Goal: Task Accomplishment & Management: Use online tool/utility

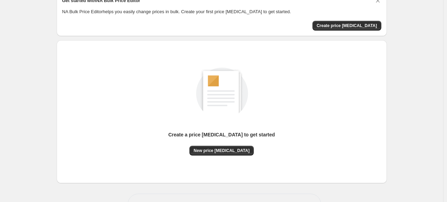
scroll to position [23, 0]
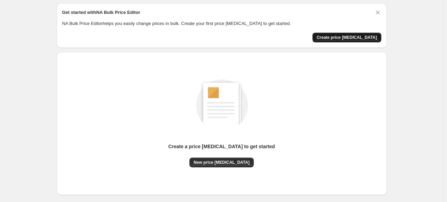
click at [356, 36] on span "Create price [MEDICAL_DATA]" at bounding box center [347, 38] width 61 height 6
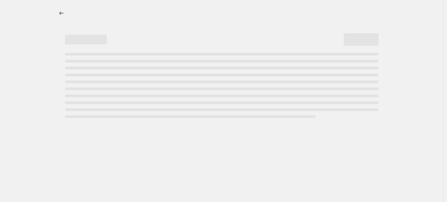
select select "percentage"
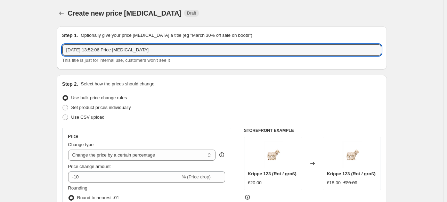
drag, startPoint x: 154, startPoint y: 50, endPoint x: 49, endPoint y: 65, distance: 106.9
click at [97, 51] on input "Preiserhöhung 2025 Pema" at bounding box center [221, 50] width 319 height 11
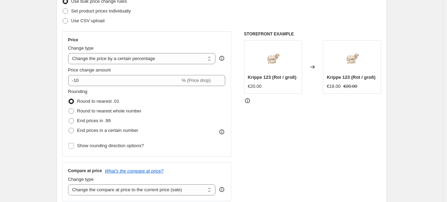
scroll to position [104, 0]
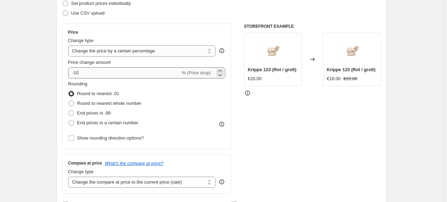
type input "Preiserhöhung 09 2025 Pema"
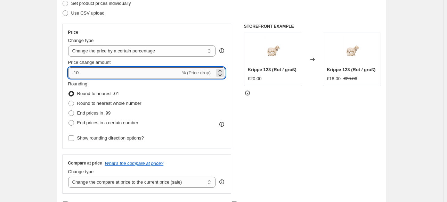
click at [76, 72] on input "-10" at bounding box center [124, 72] width 112 height 11
type input "1"
type input "7"
click at [73, 123] on span at bounding box center [72, 123] width 6 height 6
click at [69, 121] on input "End prices in a certain number" at bounding box center [69, 120] width 0 height 0
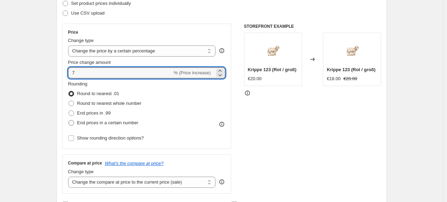
radio input "true"
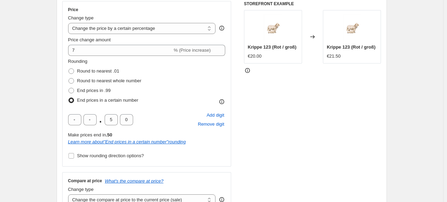
scroll to position [139, 0]
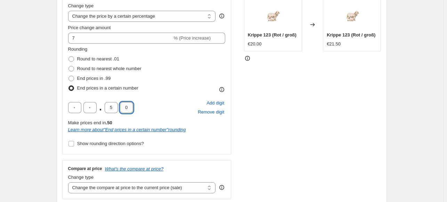
click at [124, 110] on input "0" at bounding box center [126, 107] width 13 height 11
click at [115, 110] on input "5" at bounding box center [111, 107] width 13 height 11
type input "9"
click at [154, 108] on div ". 9 0 Add digit Remove digit" at bounding box center [147, 108] width 158 height 18
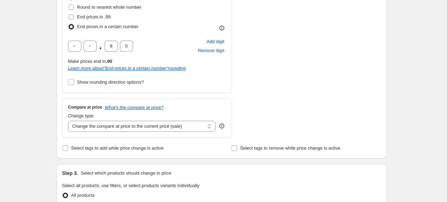
scroll to position [243, 0]
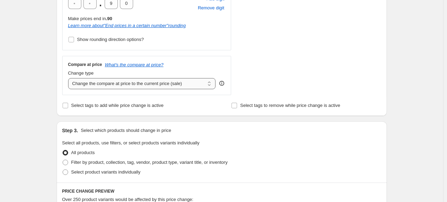
click at [182, 85] on select "Change the compare at price to the current price (sale) Change the compare at p…" at bounding box center [142, 83] width 148 height 11
select select "remove"
click at [70, 78] on select "Change the compare at price to the current price (sale) Change the compare at p…" at bounding box center [142, 83] width 148 height 11
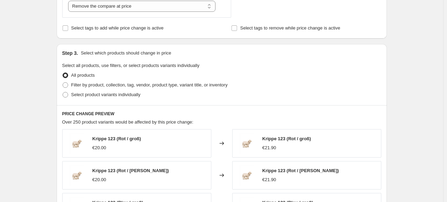
scroll to position [313, 0]
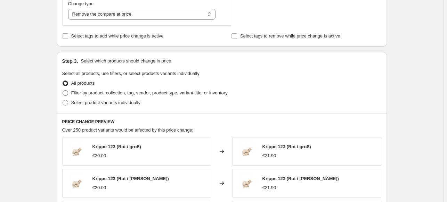
click at [99, 93] on span "Filter by product, collection, tag, vendor, product type, variant title, or inv…" at bounding box center [149, 92] width 157 height 5
click at [63, 91] on input "Filter by product, collection, tag, vendor, product type, variant title, or inv…" at bounding box center [63, 90] width 0 height 0
radio input "true"
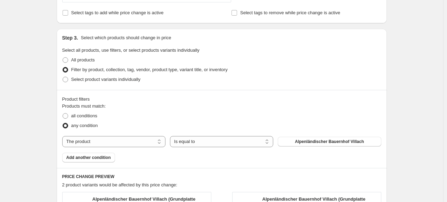
scroll to position [348, 0]
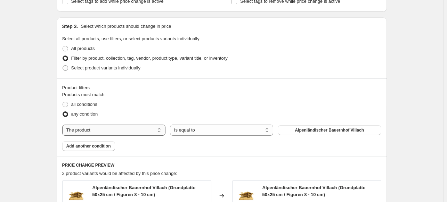
click at [150, 133] on select "The product The product's collection The product's tag The product's vendor The…" at bounding box center [113, 130] width 103 height 11
select select "collection"
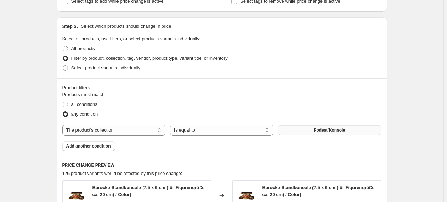
click at [317, 127] on button "Podest/Konsole" at bounding box center [329, 131] width 103 height 10
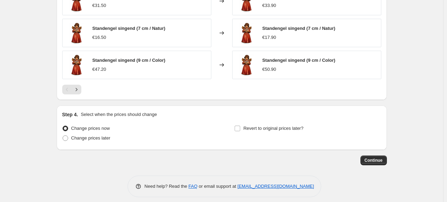
scroll to position [611, 0]
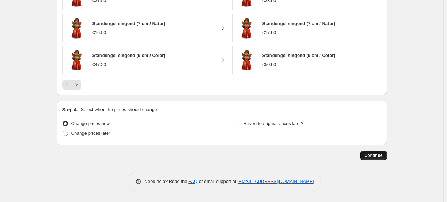
click at [377, 156] on span "Continue" at bounding box center [374, 156] width 18 height 6
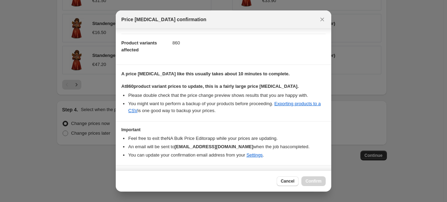
scroll to position [85, 0]
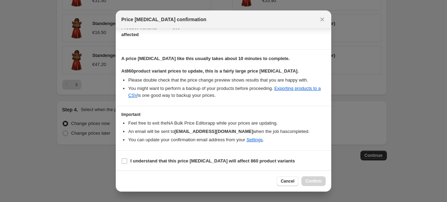
click at [120, 162] on section "I understand that this price change job will affect 860 product variants" at bounding box center [224, 161] width 216 height 21
click at [123, 161] on input "I understand that this price change job will affect 860 product variants" at bounding box center [125, 162] width 6 height 6
checkbox input "true"
click at [315, 182] on span "Confirm" at bounding box center [314, 182] width 16 height 6
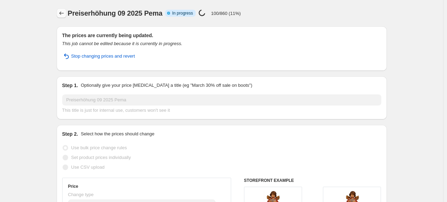
click at [64, 13] on icon "Price change jobs" at bounding box center [61, 13] width 7 height 7
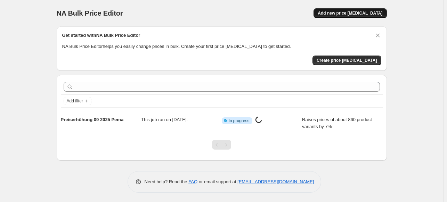
click at [345, 14] on span "Add new price change job" at bounding box center [350, 13] width 65 height 6
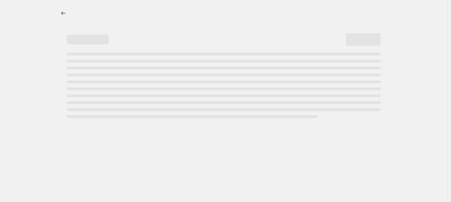
select select "percentage"
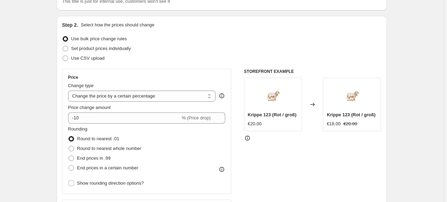
scroll to position [70, 0]
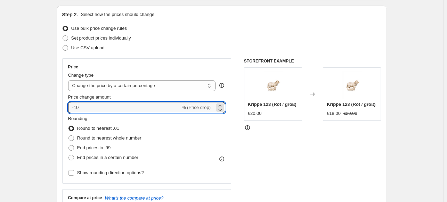
drag, startPoint x: 74, startPoint y: 106, endPoint x: 56, endPoint y: 106, distance: 18.1
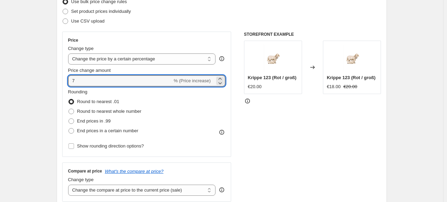
scroll to position [104, 0]
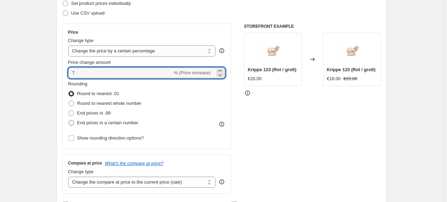
type input "7"
click at [79, 123] on span "End prices in a certain number" at bounding box center [107, 122] width 61 height 5
click at [69, 121] on input "End prices in a certain number" at bounding box center [69, 120] width 0 height 0
radio input "true"
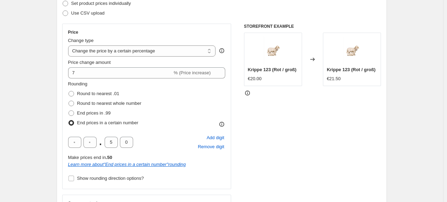
click at [119, 142] on div ". 5 0" at bounding box center [100, 142] width 65 height 11
click at [113, 142] on input "5" at bounding box center [111, 142] width 13 height 11
type input "9"
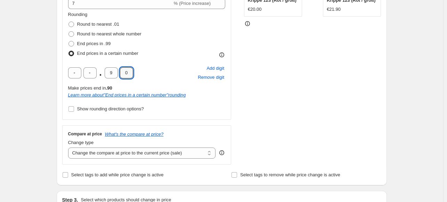
scroll to position [243, 0]
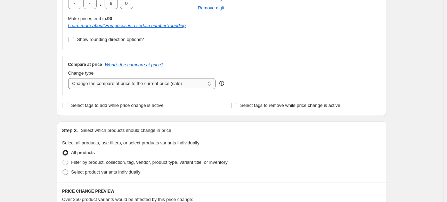
click at [188, 87] on select "Change the compare at price to the current price (sale) Change the compare at p…" at bounding box center [142, 83] width 148 height 11
select select "no_change"
click at [70, 78] on select "Change the compare at price to the current price (sale) Change the compare at p…" at bounding box center [142, 83] width 148 height 11
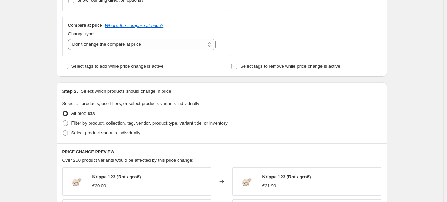
scroll to position [313, 0]
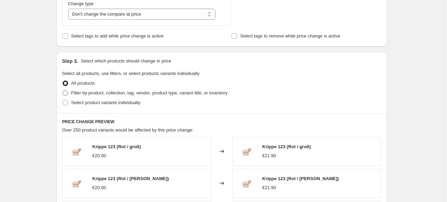
click at [95, 95] on span "Filter by product, collection, tag, vendor, product type, variant title, or inv…" at bounding box center [149, 92] width 157 height 5
click at [63, 91] on input "Filter by product, collection, tag, vendor, product type, variant title, or inv…" at bounding box center [63, 90] width 0 height 0
radio input "true"
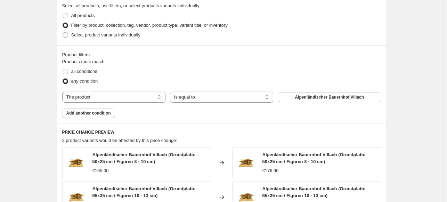
scroll to position [383, 0]
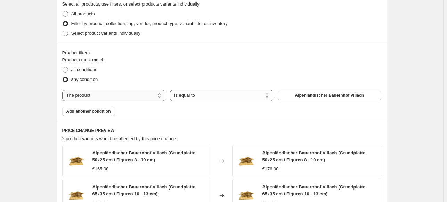
click at [146, 99] on select "The product The product's collection The product's tag The product's vendor The…" at bounding box center [113, 95] width 103 height 11
select select "collection"
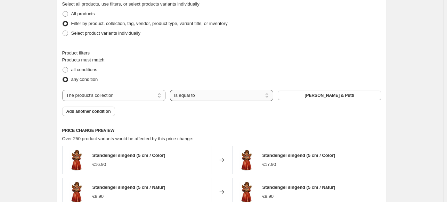
click at [208, 97] on select "Is equal to Is not equal to" at bounding box center [221, 95] width 103 height 11
click at [312, 93] on button "Engel & Putti" at bounding box center [329, 96] width 103 height 10
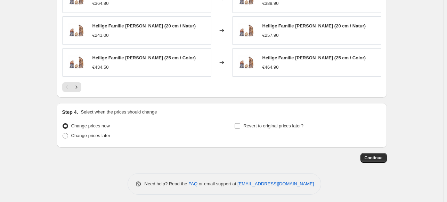
scroll to position [611, 0]
click at [369, 156] on span "Continue" at bounding box center [374, 158] width 18 height 6
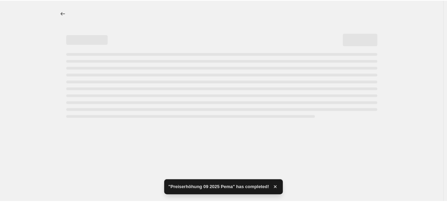
scroll to position [0, 0]
select select "percentage"
select select "no_change"
select select "collection"
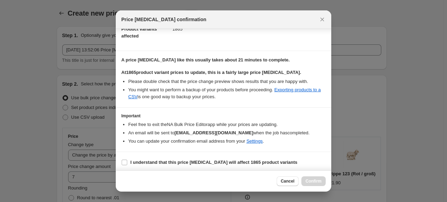
scroll to position [85, 0]
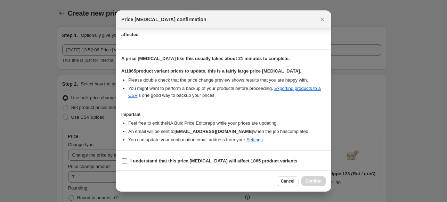
click at [123, 159] on input "I understand that this price change job will affect 1865 product variants" at bounding box center [125, 162] width 6 height 6
checkbox input "true"
click at [315, 180] on span "Confirm" at bounding box center [314, 182] width 16 height 6
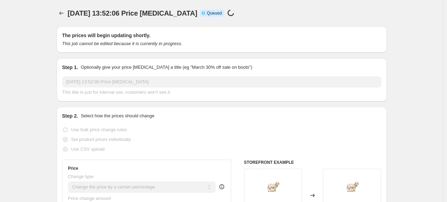
click at [61, 12] on icon "Price change jobs" at bounding box center [61, 13] width 7 height 7
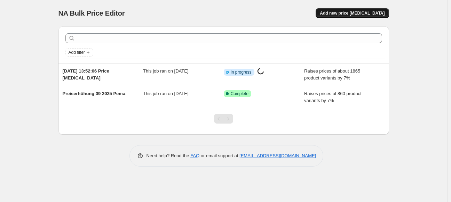
click at [361, 14] on span "Add new price change job" at bounding box center [352, 13] width 65 height 6
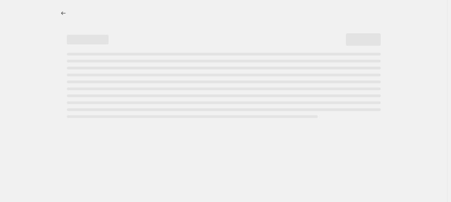
select select "percentage"
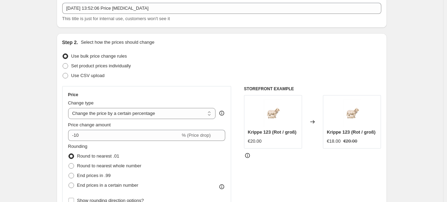
scroll to position [70, 0]
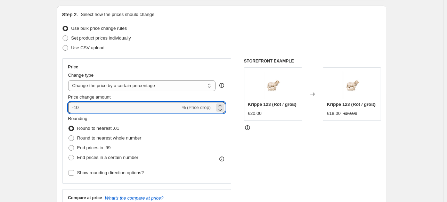
drag, startPoint x: 86, startPoint y: 106, endPoint x: 47, endPoint y: 112, distance: 39.2
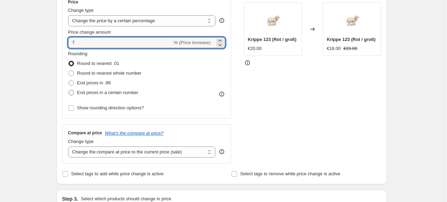
scroll to position [139, 0]
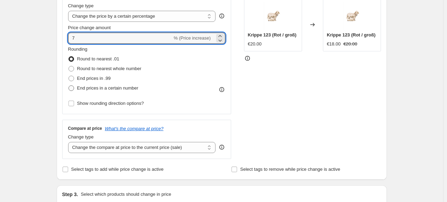
type input "7"
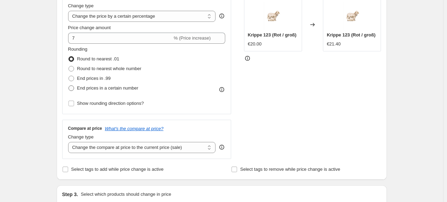
click at [73, 85] on span at bounding box center [71, 88] width 6 height 6
click at [69, 86] on input "End prices in a certain number" at bounding box center [69, 86] width 0 height 0
radio input "true"
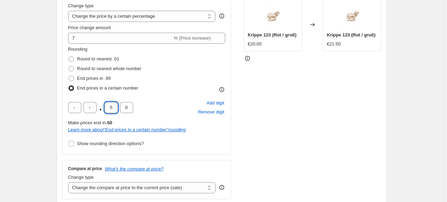
click at [108, 106] on input "5" at bounding box center [111, 107] width 13 height 11
type input "9"
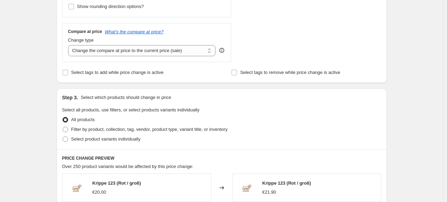
scroll to position [278, 0]
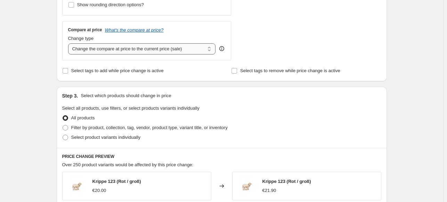
click at [158, 50] on select "Change the compare at price to the current price (sale) Change the compare at p…" at bounding box center [142, 48] width 148 height 11
select select "no_change"
click at [70, 43] on select "Change the compare at price to the current price (sale) Change the compare at p…" at bounding box center [142, 48] width 148 height 11
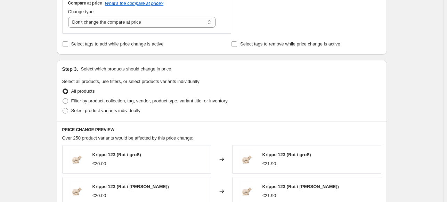
scroll to position [313, 0]
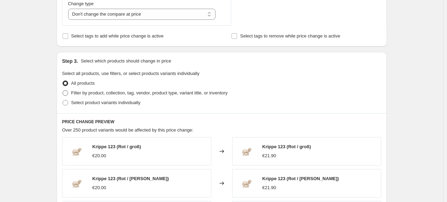
click at [118, 94] on span "Filter by product, collection, tag, vendor, product type, variant title, or inv…" at bounding box center [149, 92] width 157 height 5
click at [63, 91] on input "Filter by product, collection, tag, vendor, product type, variant title, or inv…" at bounding box center [63, 90] width 0 height 0
radio input "true"
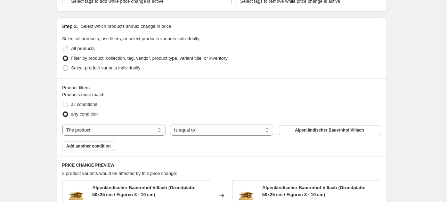
scroll to position [383, 0]
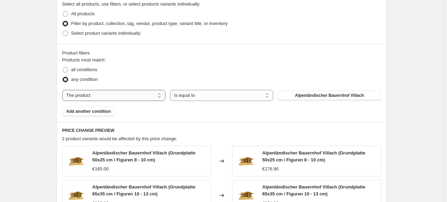
click at [155, 91] on select "The product The product's collection The product's tag The product's vendor The…" at bounding box center [113, 95] width 103 height 11
select select "collection"
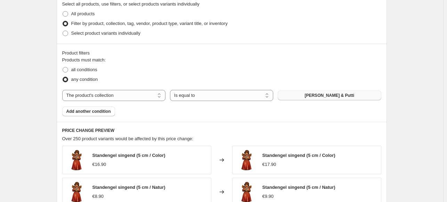
click at [325, 100] on button "Engel & Putti" at bounding box center [329, 96] width 103 height 10
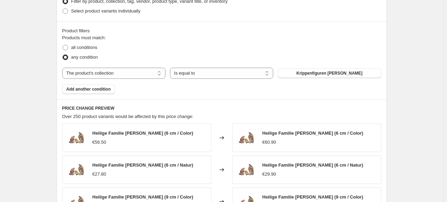
scroll to position [417, 0]
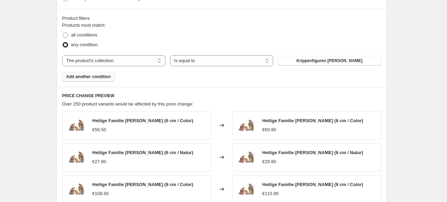
click at [99, 77] on span "Add another condition" at bounding box center [88, 77] width 45 height 6
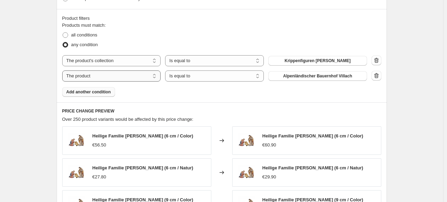
click at [135, 73] on select "The product The product's collection The product's tag The product's vendor The…" at bounding box center [111, 76] width 99 height 11
select select "collection"
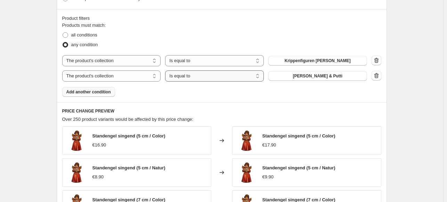
click at [198, 78] on select "Is equal to Is not equal to" at bounding box center [214, 76] width 99 height 11
click at [313, 79] on button "Engel & Putti" at bounding box center [318, 76] width 99 height 10
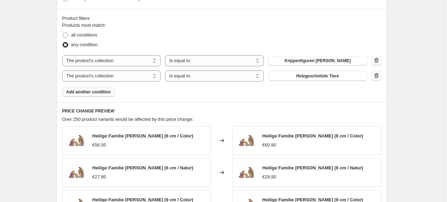
click at [99, 92] on span "Add another condition" at bounding box center [88, 92] width 45 height 6
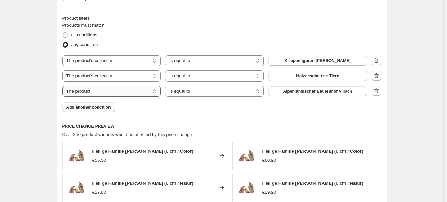
click at [129, 92] on select "The product The product's collection The product's tag The product's vendor The…" at bounding box center [111, 91] width 99 height 11
select select "collection"
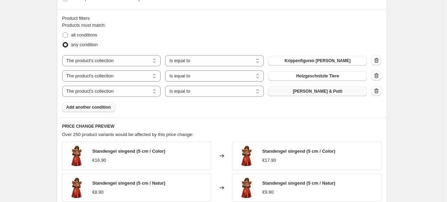
click at [288, 89] on button "Engel & Putti" at bounding box center [318, 92] width 99 height 10
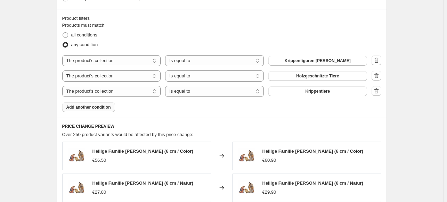
click at [103, 108] on span "Add another condition" at bounding box center [88, 108] width 45 height 6
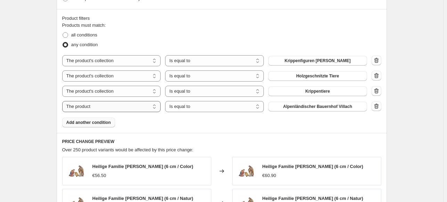
click at [111, 110] on select "The product The product's collection The product's tag The product's vendor The…" at bounding box center [111, 106] width 99 height 11
select select "collection"
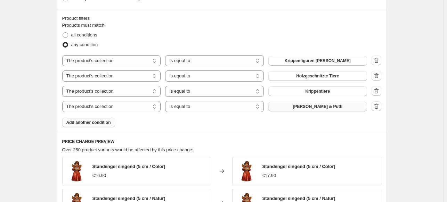
click at [317, 109] on span "Engel & Putti" at bounding box center [318, 107] width 50 height 6
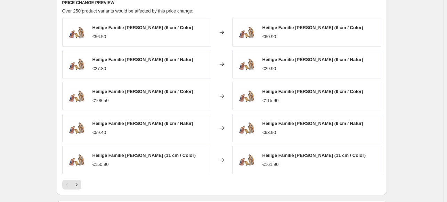
scroll to position [657, 0]
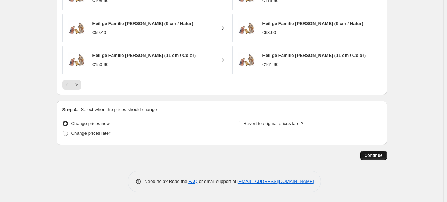
click at [375, 157] on span "Continue" at bounding box center [374, 156] width 18 height 6
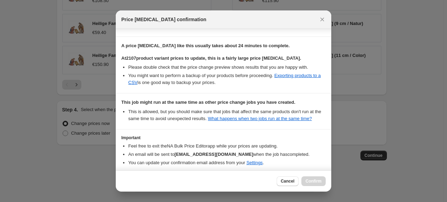
scroll to position [128, 0]
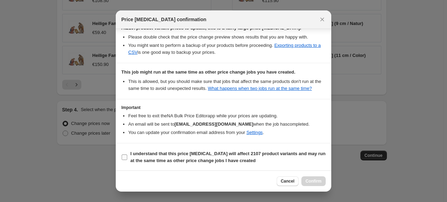
click at [123, 158] on input "I understand that this price change job will affect 2107 product variants and m…" at bounding box center [125, 158] width 6 height 6
checkbox input "true"
click at [317, 181] on span "Confirm" at bounding box center [314, 182] width 16 height 6
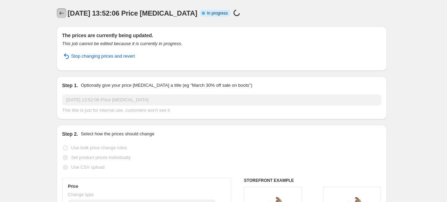
click at [62, 14] on icon "Price change jobs" at bounding box center [61, 13] width 7 height 7
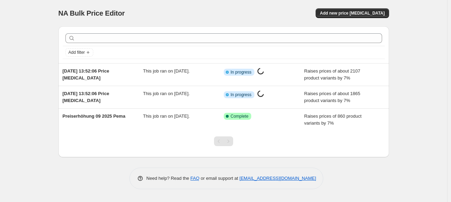
click at [342, 20] on div "NA Bulk Price Editor. This page is ready NA Bulk Price Editor Add new price cha…" at bounding box center [223, 13] width 330 height 26
click at [345, 9] on button "Add new price change job" at bounding box center [351, 13] width 73 height 10
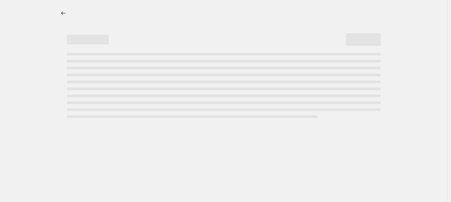
select select "percentage"
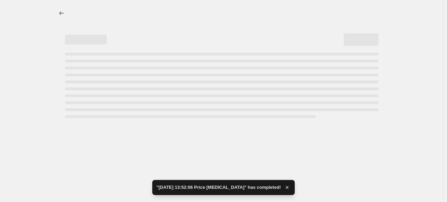
select select "percentage"
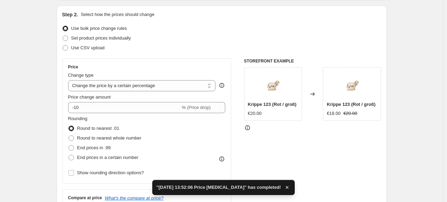
scroll to position [104, 0]
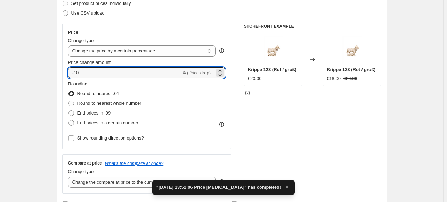
drag, startPoint x: 86, startPoint y: 82, endPoint x: 72, endPoint y: 85, distance: 13.8
click at [72, 85] on div "Price Change type Change the price to a certain amount Change the price by a ce…" at bounding box center [147, 87] width 158 height 114
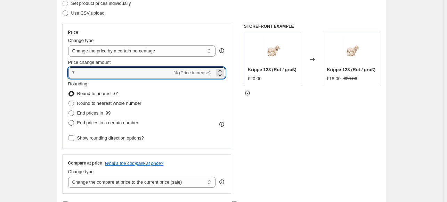
type input "7"
click at [89, 121] on span "End prices in a certain number" at bounding box center [107, 122] width 61 height 5
click at [69, 121] on input "End prices in a certain number" at bounding box center [69, 120] width 0 height 0
radio input "true"
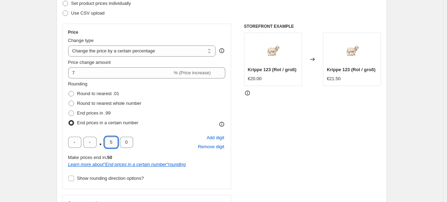
click at [110, 144] on input "5" at bounding box center [111, 142] width 13 height 11
type input "9"
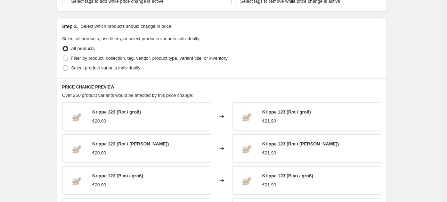
scroll to position [383, 0]
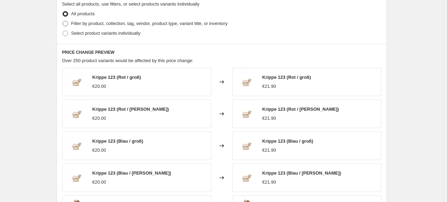
click at [95, 26] on span "Filter by product, collection, tag, vendor, product type, variant title, or inv…" at bounding box center [149, 23] width 157 height 5
click at [63, 21] on input "Filter by product, collection, tag, vendor, product type, variant title, or inv…" at bounding box center [63, 21] width 0 height 0
radio input "true"
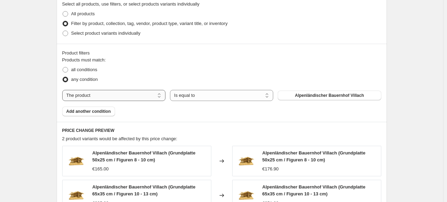
click at [132, 96] on select "The product The product's collection The product's tag The product's vendor The…" at bounding box center [113, 95] width 103 height 11
select select "tag"
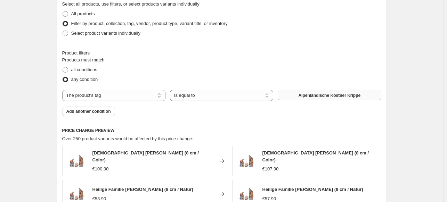
click at [338, 95] on span "Alpenländische Kostner Krippe" at bounding box center [329, 96] width 62 height 6
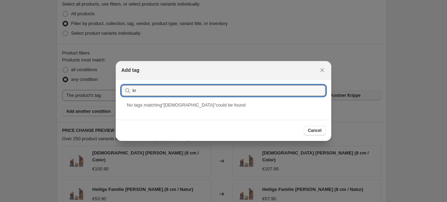
type input "k"
type input "klass"
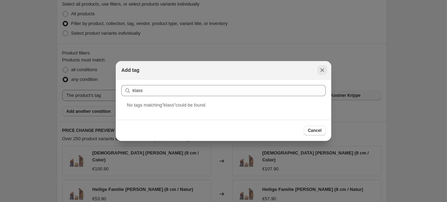
click at [323, 71] on icon "Close" at bounding box center [322, 70] width 7 height 7
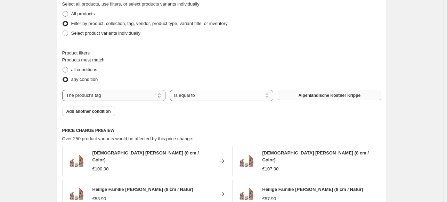
click at [109, 96] on select "The product The product's collection The product's tag The product's vendor The…" at bounding box center [113, 95] width 103 height 11
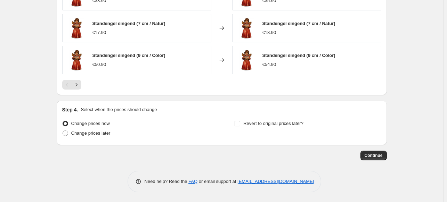
scroll to position [437, 0]
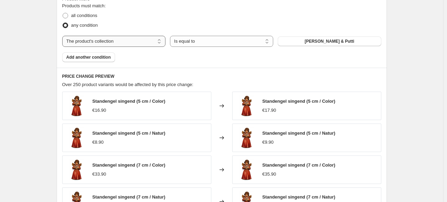
click at [143, 46] on select "The product The product's collection The product's tag The product's vendor The…" at bounding box center [113, 41] width 103 height 11
select select "product"
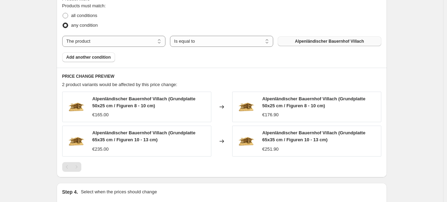
click at [323, 43] on span "Alpenländischer Bauernhof Villach" at bounding box center [329, 42] width 69 height 6
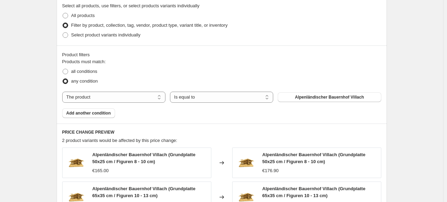
scroll to position [333, 0]
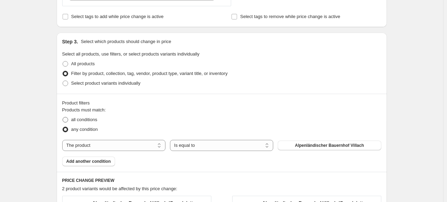
click at [76, 121] on span "all conditions" at bounding box center [84, 119] width 26 height 5
click at [63, 118] on input "all conditions" at bounding box center [63, 117] width 0 height 0
radio input "true"
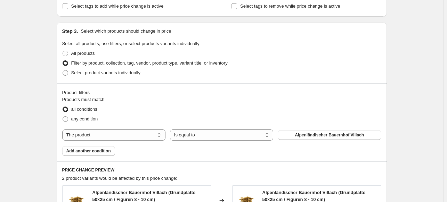
scroll to position [345, 0]
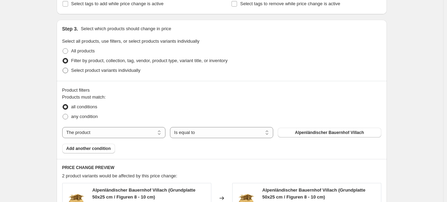
click at [91, 69] on span "Select product variants individually" at bounding box center [105, 70] width 69 height 5
click at [63, 68] on input "Select product variants individually" at bounding box center [63, 68] width 0 height 0
radio input "true"
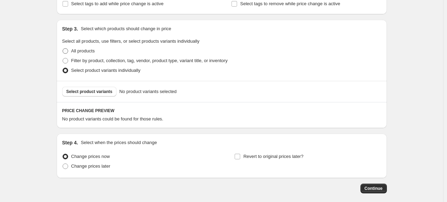
click at [78, 49] on span "All products" at bounding box center [83, 50] width 24 height 5
click at [63, 49] on input "All products" at bounding box center [63, 48] width 0 height 0
radio input "true"
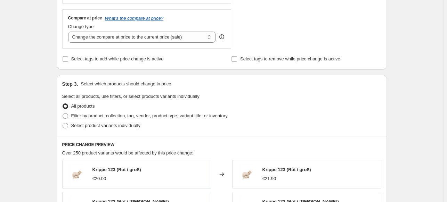
scroll to position [289, 0]
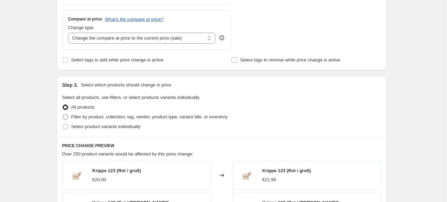
click at [77, 119] on span "Filter by product, collection, tag, vendor, product type, variant title, or inv…" at bounding box center [149, 116] width 157 height 5
click at [63, 115] on input "Filter by product, collection, tag, vendor, product type, variant title, or inv…" at bounding box center [63, 114] width 0 height 0
radio input "true"
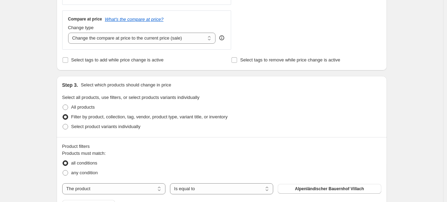
scroll to position [393, 0]
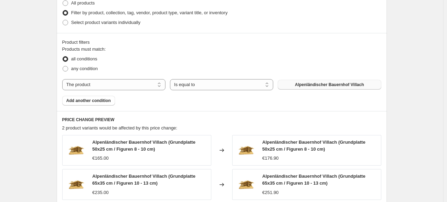
click at [303, 86] on span "Alpenländischer Bauernhof Villach" at bounding box center [329, 85] width 69 height 6
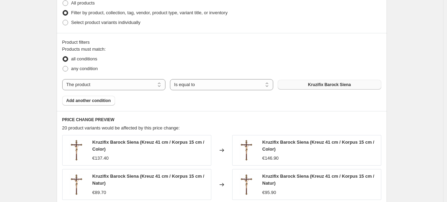
click at [98, 102] on span "Add another condition" at bounding box center [88, 101] width 45 height 6
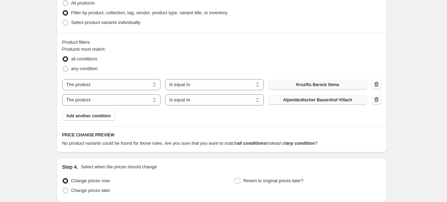
click at [307, 99] on span "Alpenländischer Bauernhof Villach" at bounding box center [317, 100] width 69 height 6
click at [97, 117] on span "Add another condition" at bounding box center [88, 116] width 45 height 6
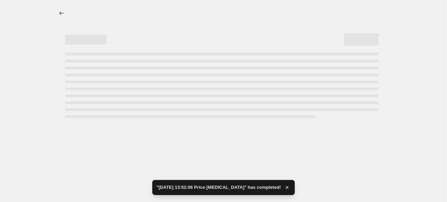
scroll to position [0, 0]
select select "percentage"
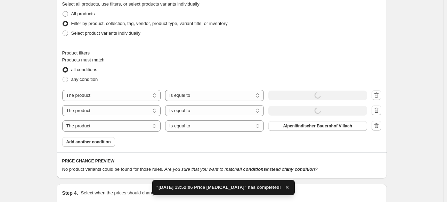
scroll to position [417, 0]
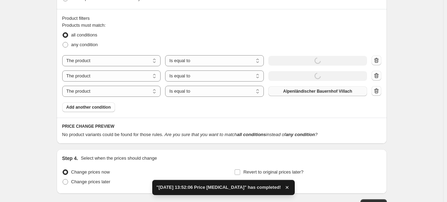
click at [310, 91] on span "Alpenländischer Bauernhof Villach" at bounding box center [317, 92] width 69 height 6
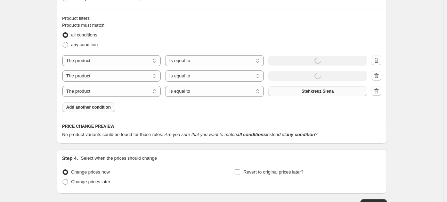
click at [101, 107] on span "Add another condition" at bounding box center [88, 108] width 45 height 6
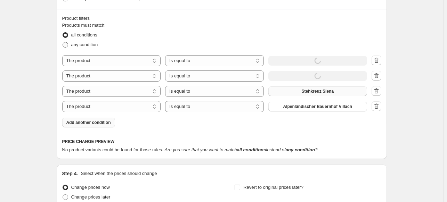
click at [86, 43] on span "any condition" at bounding box center [84, 44] width 27 height 5
click at [63, 42] on input "any condition" at bounding box center [63, 42] width 0 height 0
radio input "true"
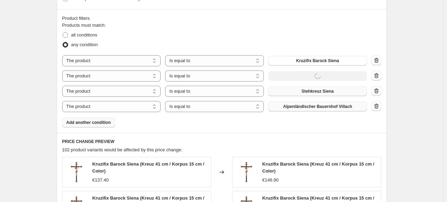
click at [325, 111] on button "Alpenländischer Bauernhof Villach" at bounding box center [318, 107] width 99 height 10
click at [107, 123] on span "Add another condition" at bounding box center [88, 123] width 45 height 6
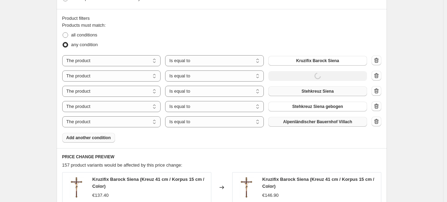
click at [288, 121] on span "Alpenländischer Bauernhof Villach" at bounding box center [317, 122] width 69 height 6
click at [102, 140] on span "Add another condition" at bounding box center [88, 138] width 45 height 6
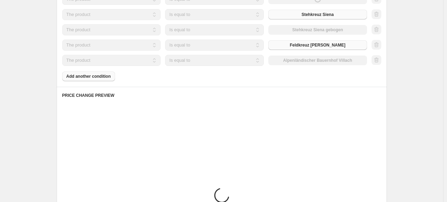
scroll to position [522, 0]
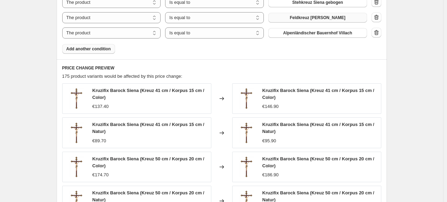
click at [90, 48] on span "Add another condition" at bounding box center [88, 49] width 45 height 6
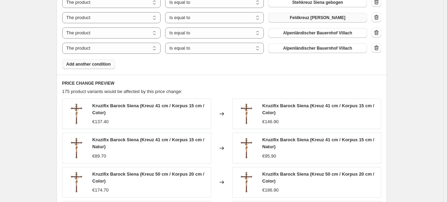
click at [94, 64] on span "Add another condition" at bounding box center [88, 65] width 45 height 6
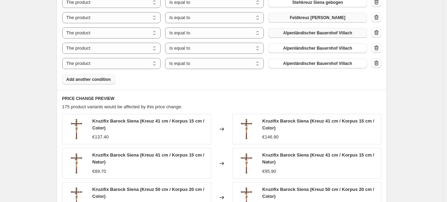
click at [305, 32] on span "Alpenländischer Bauernhof Villach" at bounding box center [317, 33] width 69 height 6
click at [314, 51] on button "Alpenländischer Bauernhof Villach" at bounding box center [318, 48] width 99 height 10
click at [304, 63] on span "Alpenländischer Bauernhof Villach" at bounding box center [317, 64] width 69 height 6
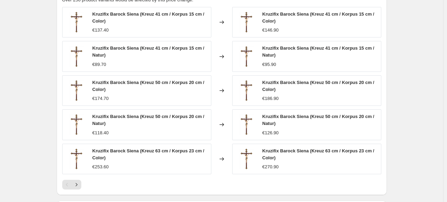
scroll to position [729, 0]
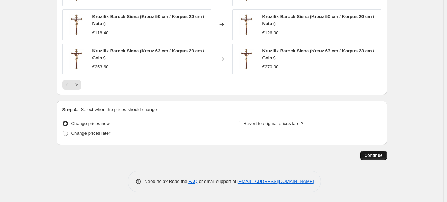
click at [375, 155] on span "Continue" at bounding box center [374, 156] width 18 height 6
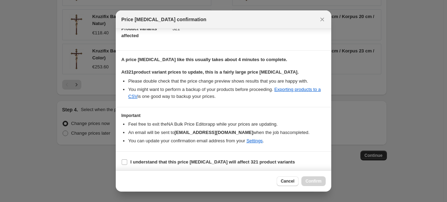
scroll to position [85, 0]
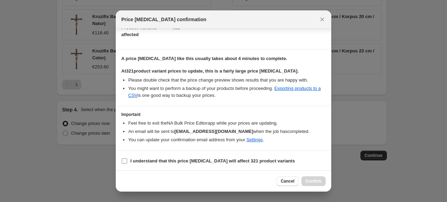
click at [139, 162] on b "I understand that this price change job will affect 321 product variants" at bounding box center [212, 161] width 165 height 5
click at [127, 162] on input "I understand that this price change job will affect 321 product variants" at bounding box center [125, 162] width 6 height 6
checkbox input "true"
click at [310, 182] on span "Confirm" at bounding box center [314, 182] width 16 height 6
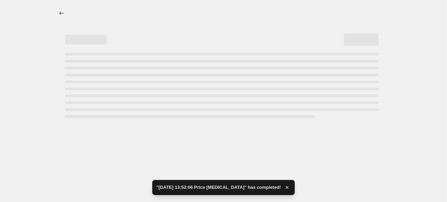
select select "percentage"
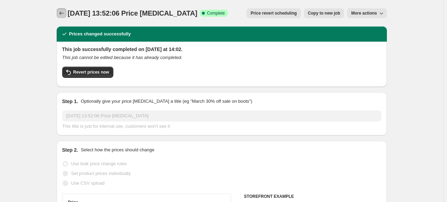
click at [62, 13] on icon "Price change jobs" at bounding box center [61, 12] width 5 height 3
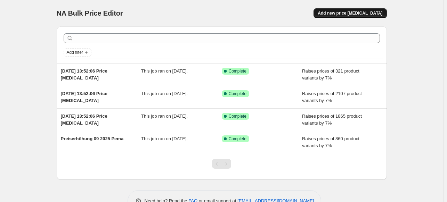
click at [350, 13] on span "Add new price change job" at bounding box center [350, 13] width 65 height 6
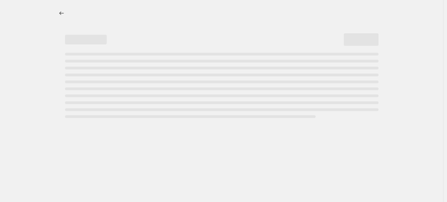
select select "percentage"
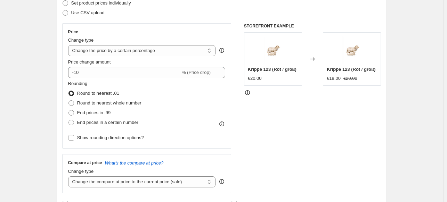
scroll to position [139, 0]
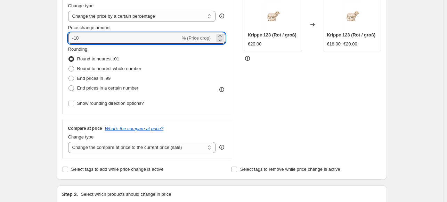
drag, startPoint x: 89, startPoint y: 39, endPoint x: 65, endPoint y: 42, distance: 24.3
click at [65, 42] on div "Price Change type Change the price to a certain amount Change the price by a ce…" at bounding box center [146, 52] width 169 height 126
type input "7"
click at [84, 90] on span "End prices in a certain number" at bounding box center [107, 88] width 61 height 5
click at [69, 86] on input "End prices in a certain number" at bounding box center [69, 86] width 0 height 0
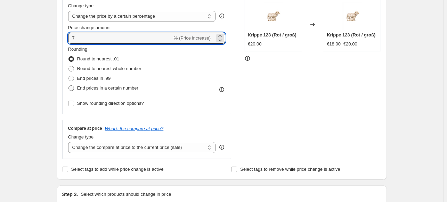
radio input "true"
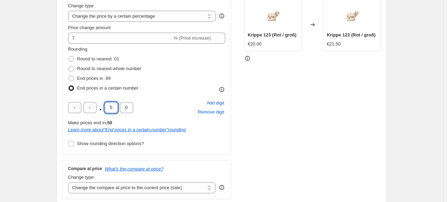
drag, startPoint x: 115, startPoint y: 107, endPoint x: 108, endPoint y: 107, distance: 7.0
click at [108, 107] on input "5" at bounding box center [111, 107] width 13 height 11
type input "9"
click at [174, 95] on div "Rounding Round to nearest .01 Round to nearest whole number End prices in .99 E…" at bounding box center [147, 97] width 158 height 103
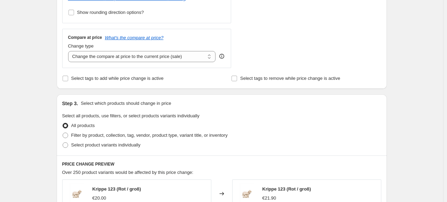
scroll to position [313, 0]
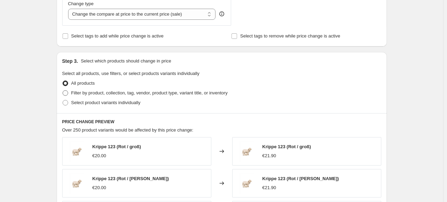
click at [127, 93] on span "Filter by product, collection, tag, vendor, product type, variant title, or inv…" at bounding box center [149, 92] width 157 height 5
click at [63, 91] on input "Filter by product, collection, tag, vendor, product type, variant title, or inv…" at bounding box center [63, 90] width 0 height 0
radio input "true"
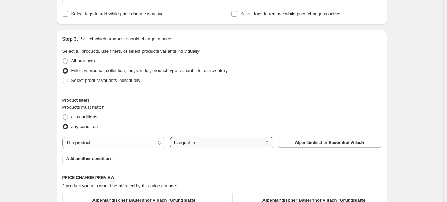
scroll to position [348, 0]
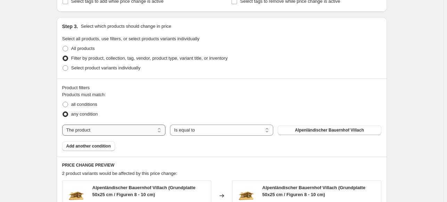
click at [156, 130] on select "The product The product's collection The product's tag The product's vendor The…" at bounding box center [113, 130] width 103 height 11
select select "collection"
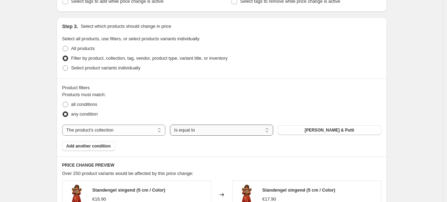
click at [203, 133] on select "Is equal to Is not equal to" at bounding box center [221, 130] width 103 height 11
click at [313, 129] on button "Engel & Putti" at bounding box center [329, 131] width 103 height 10
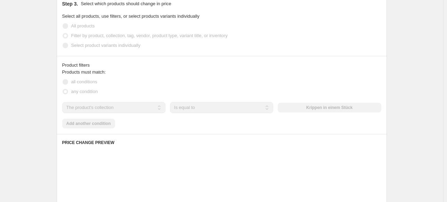
scroll to position [383, 0]
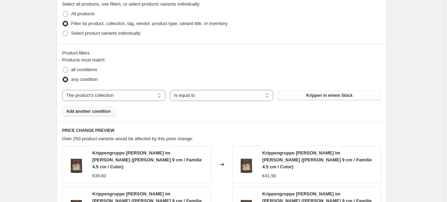
click at [100, 112] on span "Add another condition" at bounding box center [88, 112] width 45 height 6
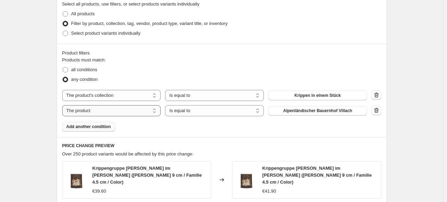
click at [146, 111] on select "The product The product's collection The product's tag The product's vendor The…" at bounding box center [111, 110] width 99 height 11
select select "collection"
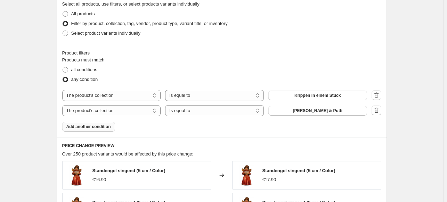
click at [312, 111] on span "Engel & Putti" at bounding box center [318, 111] width 50 height 6
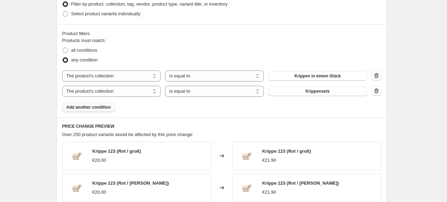
scroll to position [452, 0]
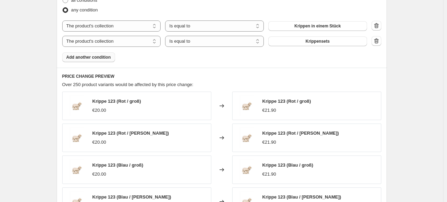
click at [92, 57] on span "Add another condition" at bounding box center [88, 58] width 45 height 6
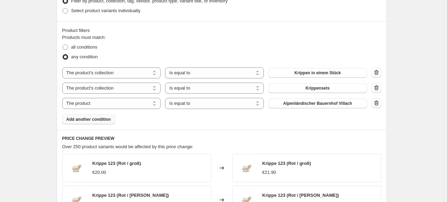
scroll to position [417, 0]
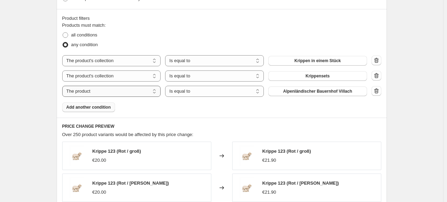
click at [139, 95] on select "The product The product's collection The product's tag The product's vendor The…" at bounding box center [111, 91] width 99 height 11
select select "collection"
click at [302, 90] on button "Engel & Putti" at bounding box center [318, 92] width 99 height 10
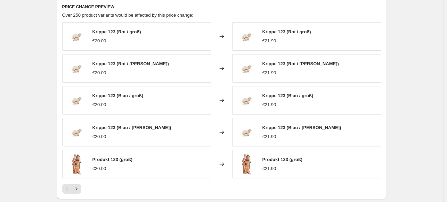
scroll to position [641, 0]
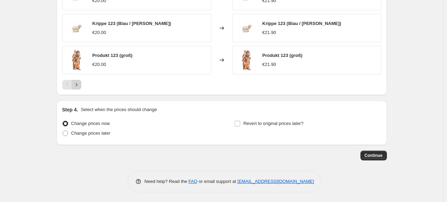
click at [79, 88] on button "Next" at bounding box center [77, 85] width 10 height 10
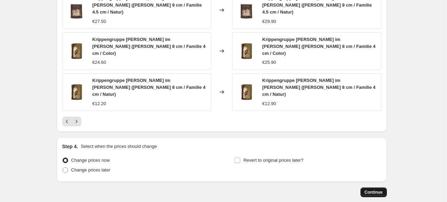
click at [369, 190] on span "Continue" at bounding box center [374, 193] width 18 height 6
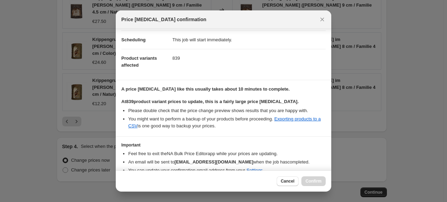
scroll to position [85, 0]
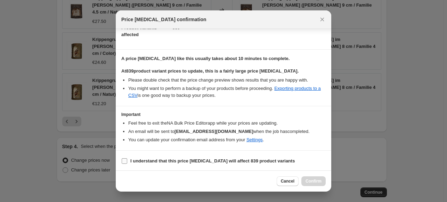
click at [125, 159] on input "I understand that this price change job will affect 839 product variants" at bounding box center [125, 162] width 6 height 6
checkbox input "true"
click at [319, 180] on span "Confirm" at bounding box center [314, 182] width 16 height 6
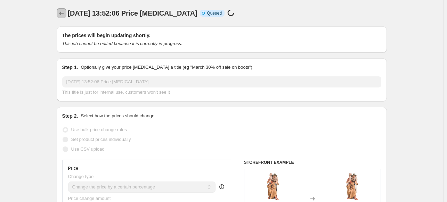
click at [64, 12] on icon "Price change jobs" at bounding box center [61, 13] width 7 height 7
